Goal: Task Accomplishment & Management: Use online tool/utility

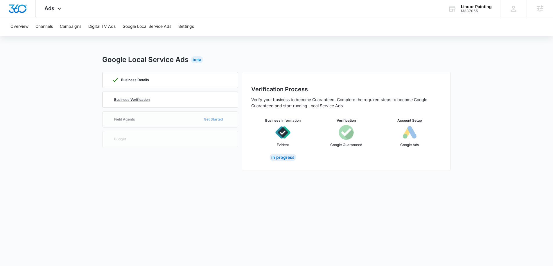
click at [175, 105] on div "Business Verification" at bounding box center [170, 100] width 117 height 16
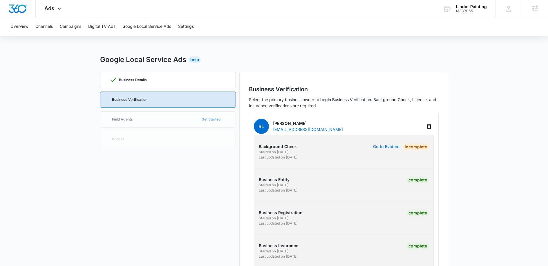
click at [392, 146] on button "Go to Evident" at bounding box center [386, 147] width 27 height 4
click at [391, 147] on button "Go to Evident" at bounding box center [386, 147] width 27 height 4
